Goal: Find specific fact: Find contact information

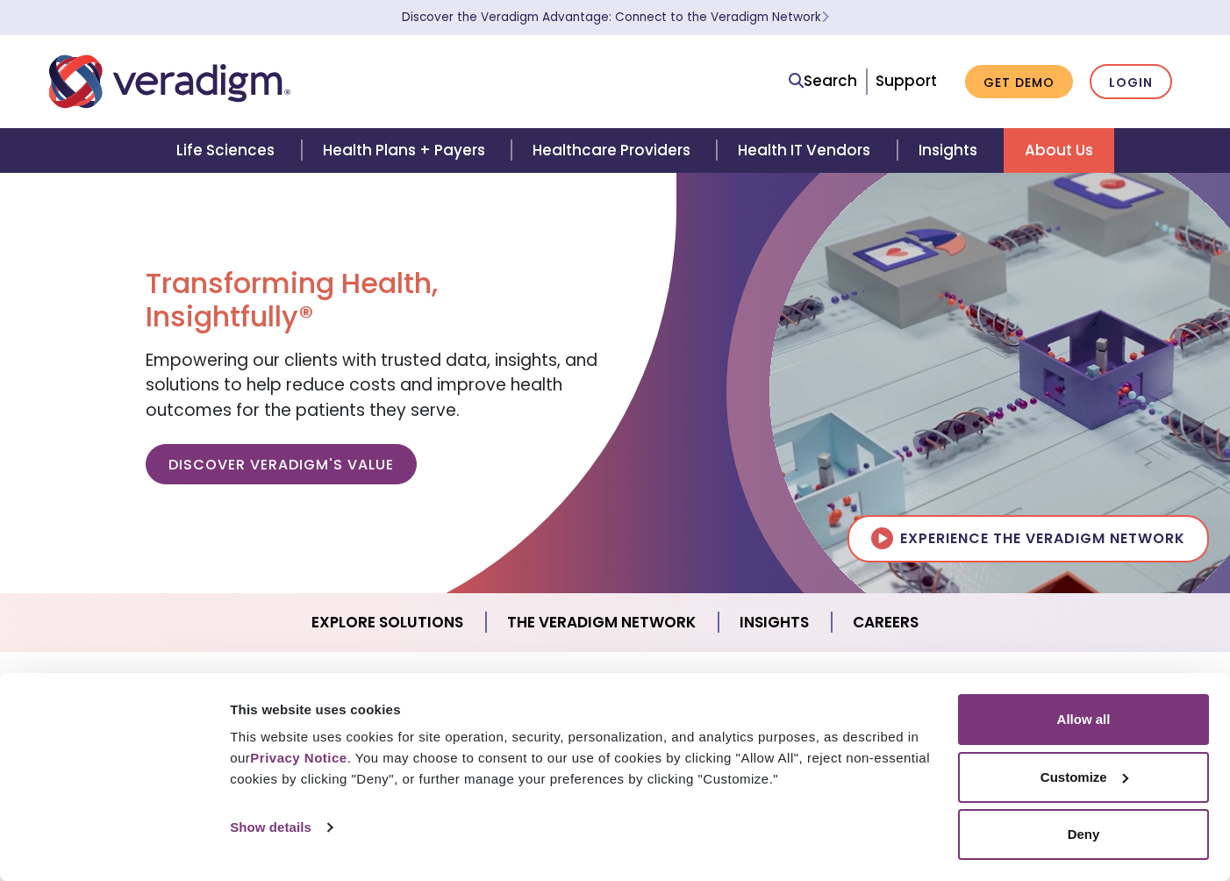
click at [1071, 149] on link "About Us" at bounding box center [1059, 150] width 111 height 45
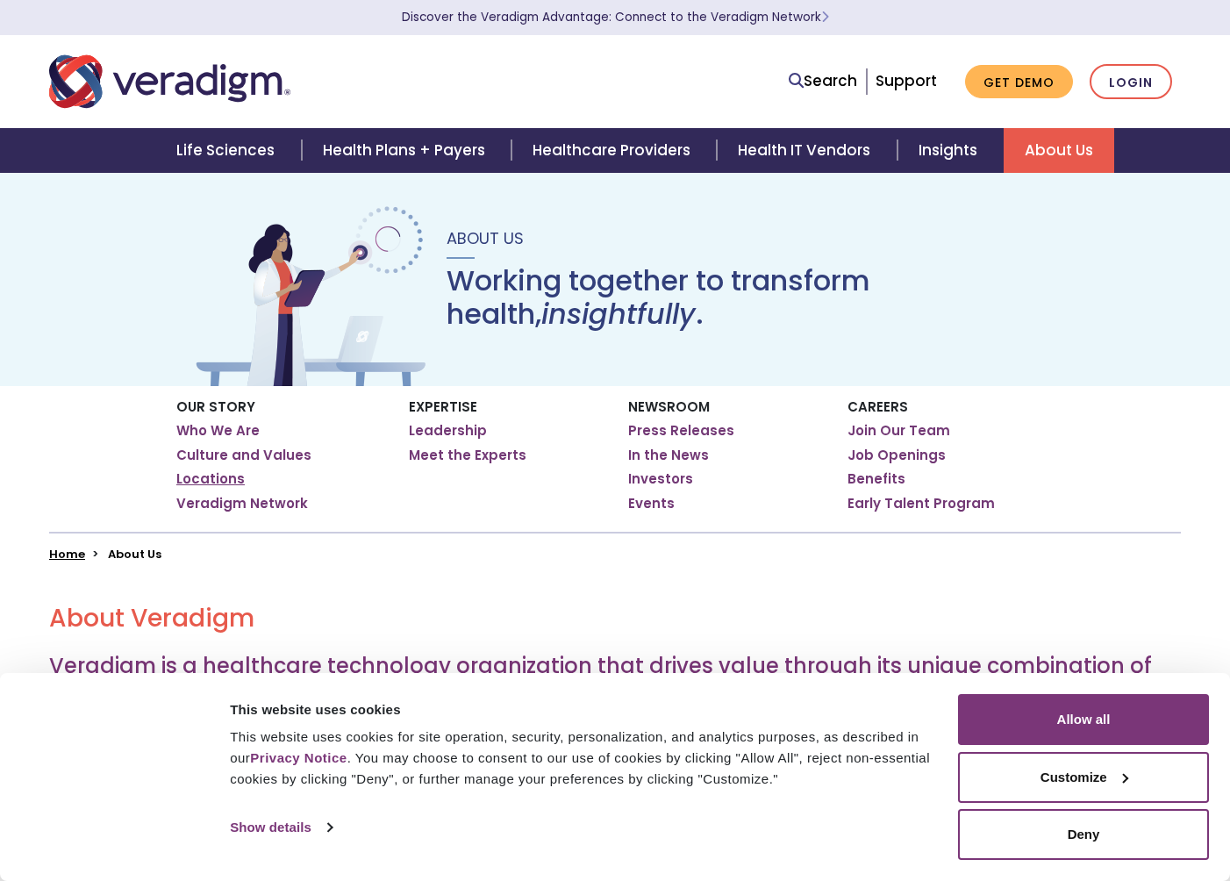
click at [206, 480] on link "Locations" at bounding box center [210, 479] width 68 height 18
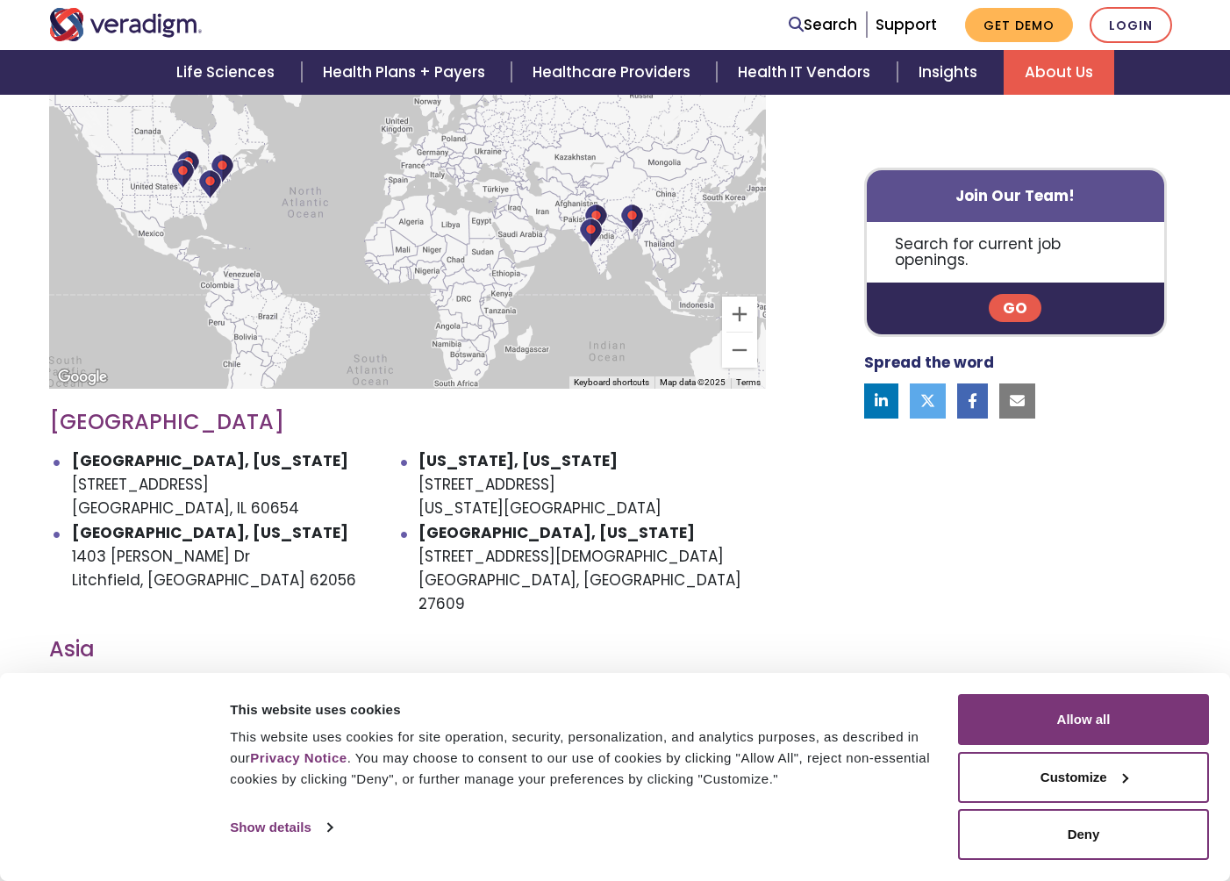
scroll to position [683, 0]
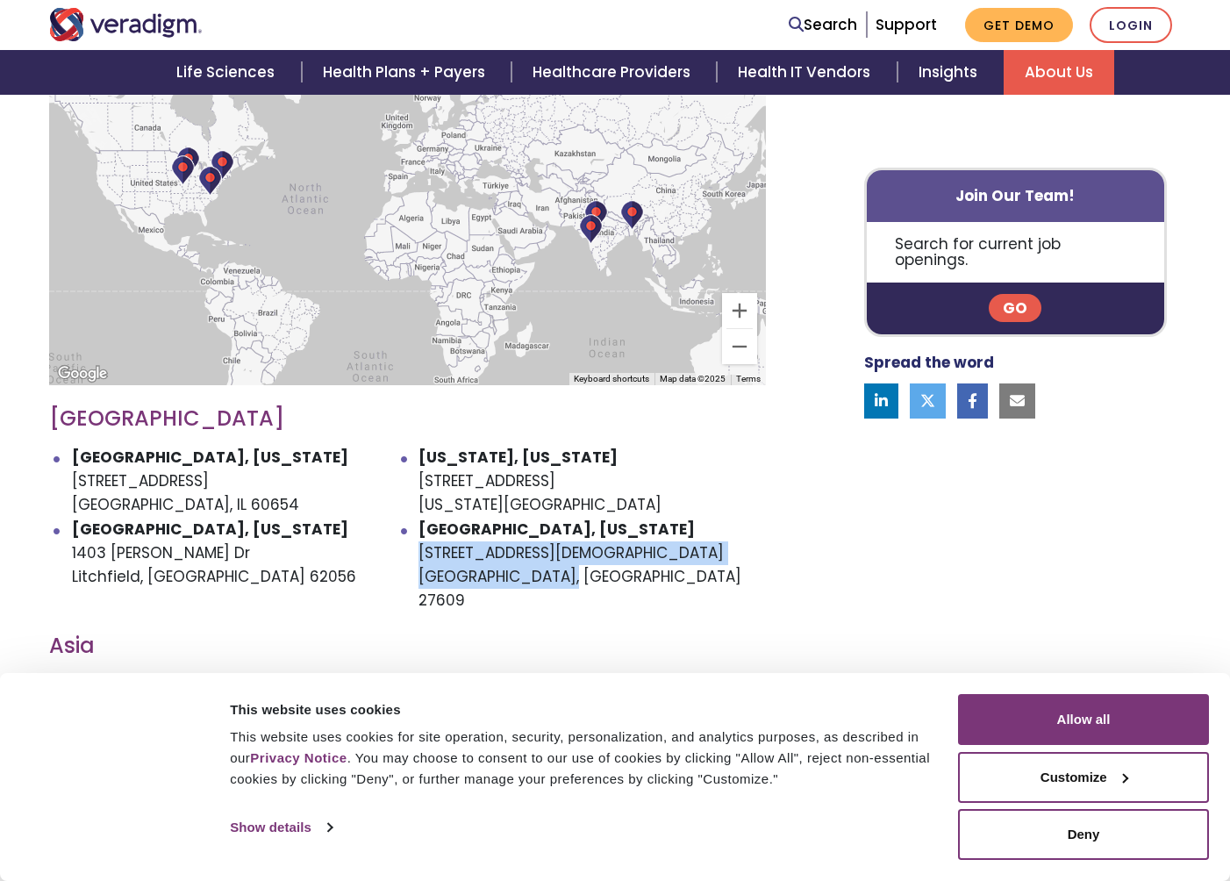
drag, startPoint x: 420, startPoint y: 525, endPoint x: 618, endPoint y: 543, distance: 198.3
click at [618, 544] on li "Raleigh, North Carolina 305 Church at N Hills St Raleigh, NC 27609" at bounding box center [592, 566] width 347 height 96
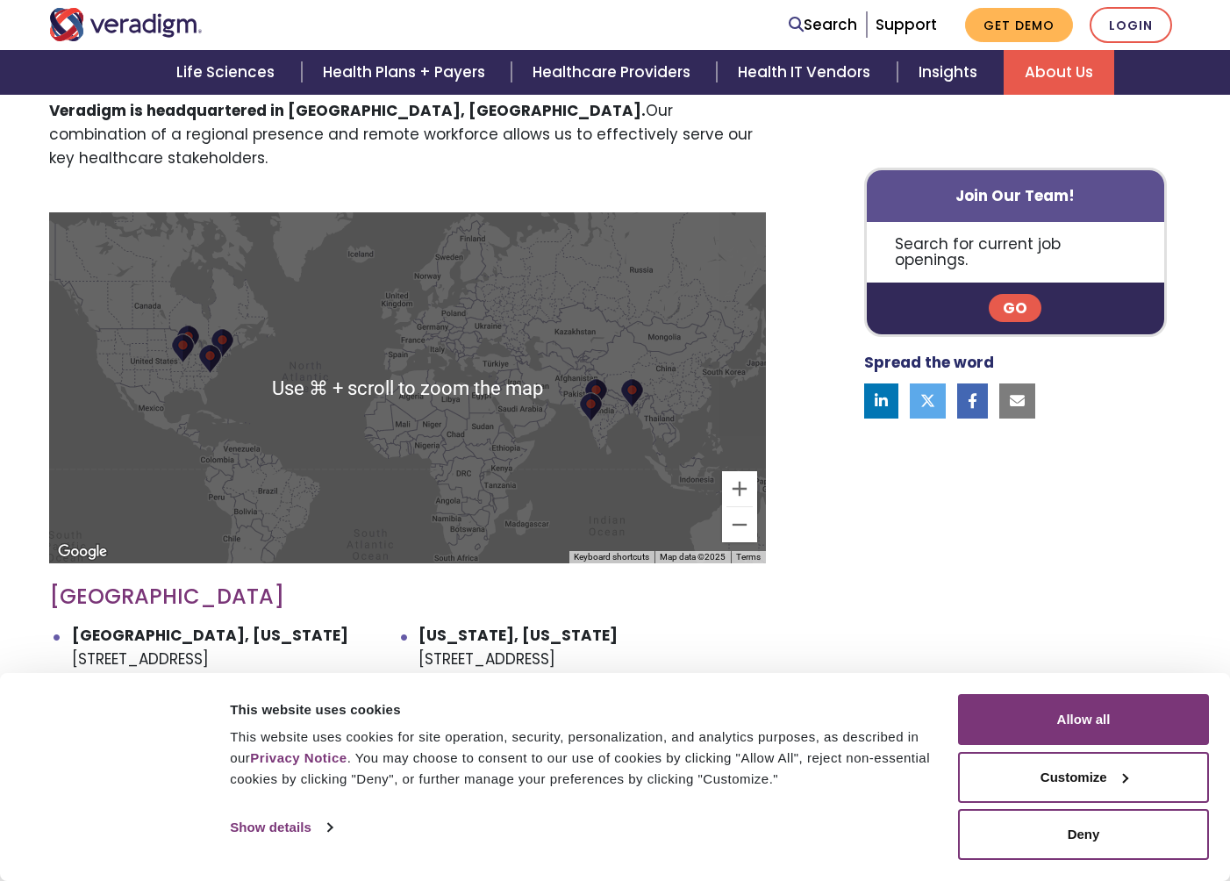
scroll to position [702, 0]
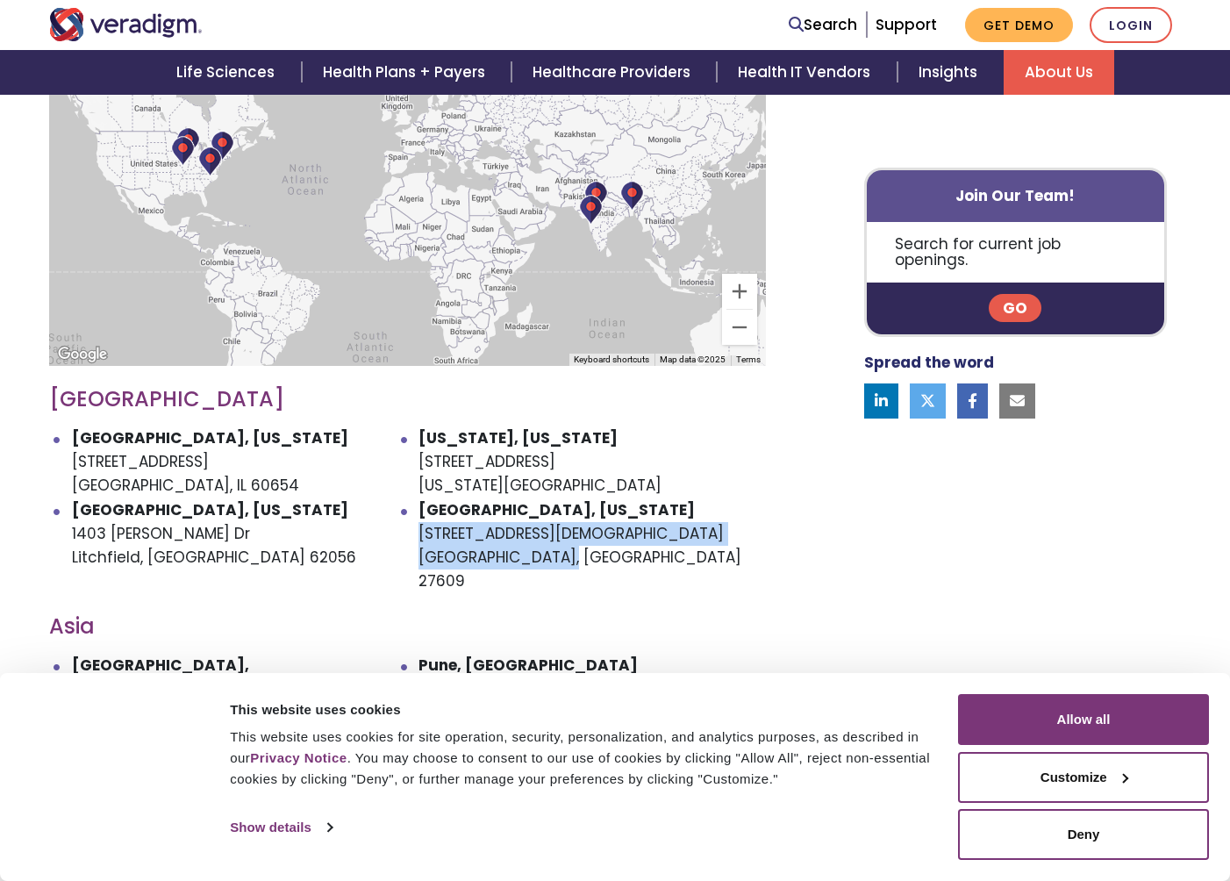
drag, startPoint x: 419, startPoint y: 502, endPoint x: 561, endPoint y: 517, distance: 142.9
click at [564, 521] on li "Raleigh, North Carolina 305 Church at N Hills St Raleigh, NC 27609" at bounding box center [592, 546] width 347 height 96
copy li "305 Church at N Hills St Raleigh, NC 27609"
